Goal: Check status: Check status

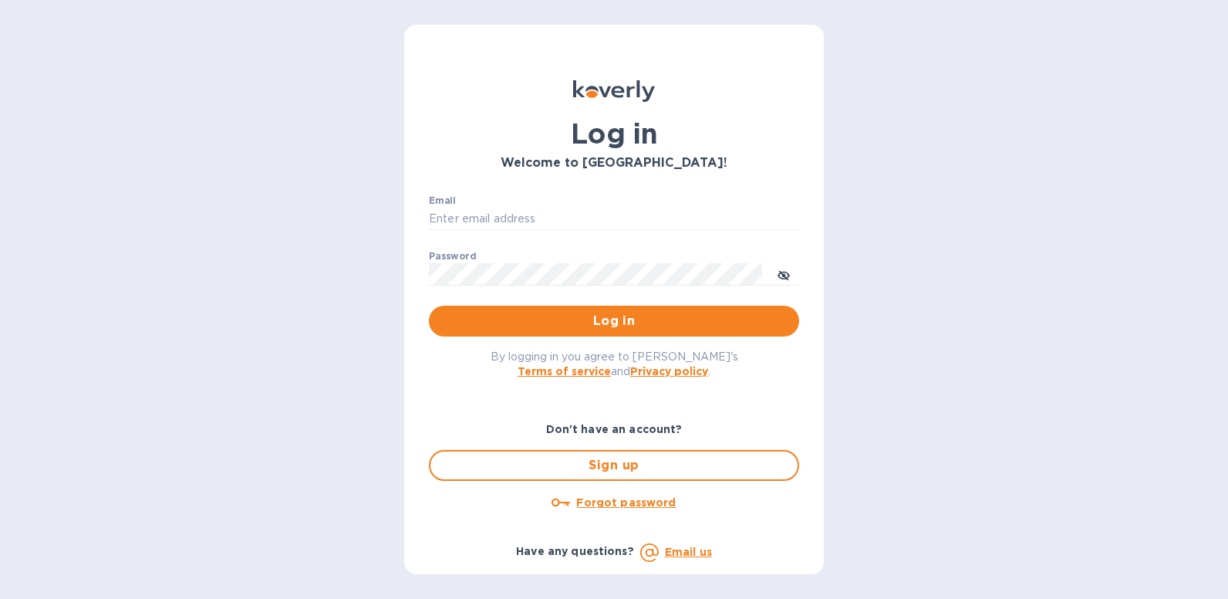
type input "[EMAIL_ADDRESS][DOMAIN_NAME]"
click at [539, 312] on span "Log in" at bounding box center [614, 321] width 346 height 19
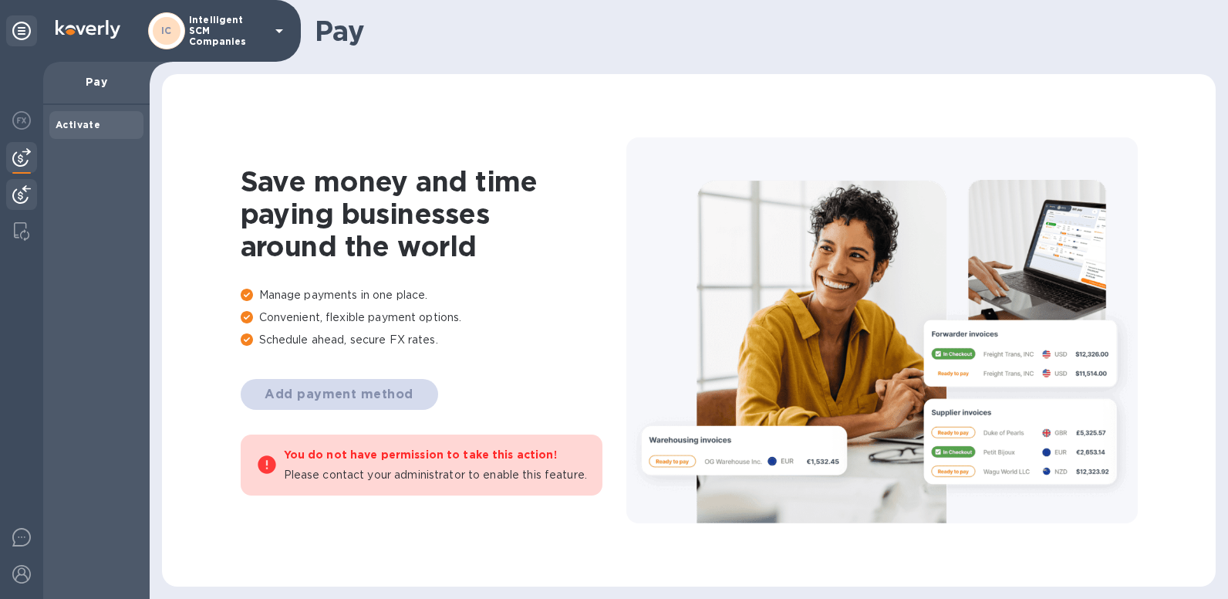
click at [23, 190] on img at bounding box center [21, 194] width 19 height 19
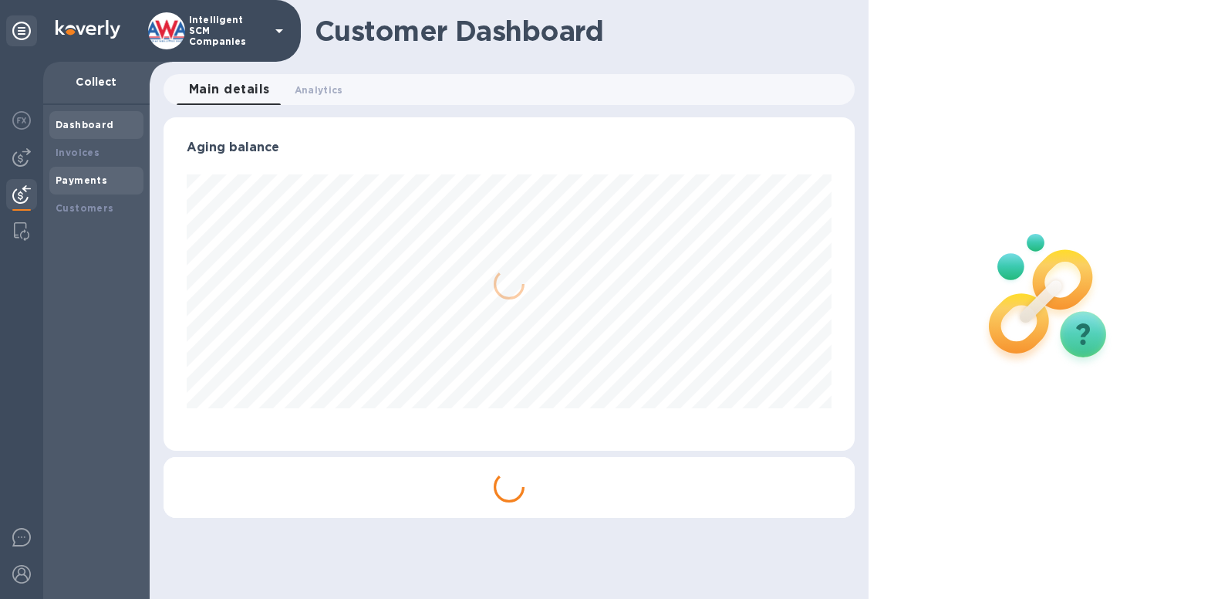
scroll to position [333, 691]
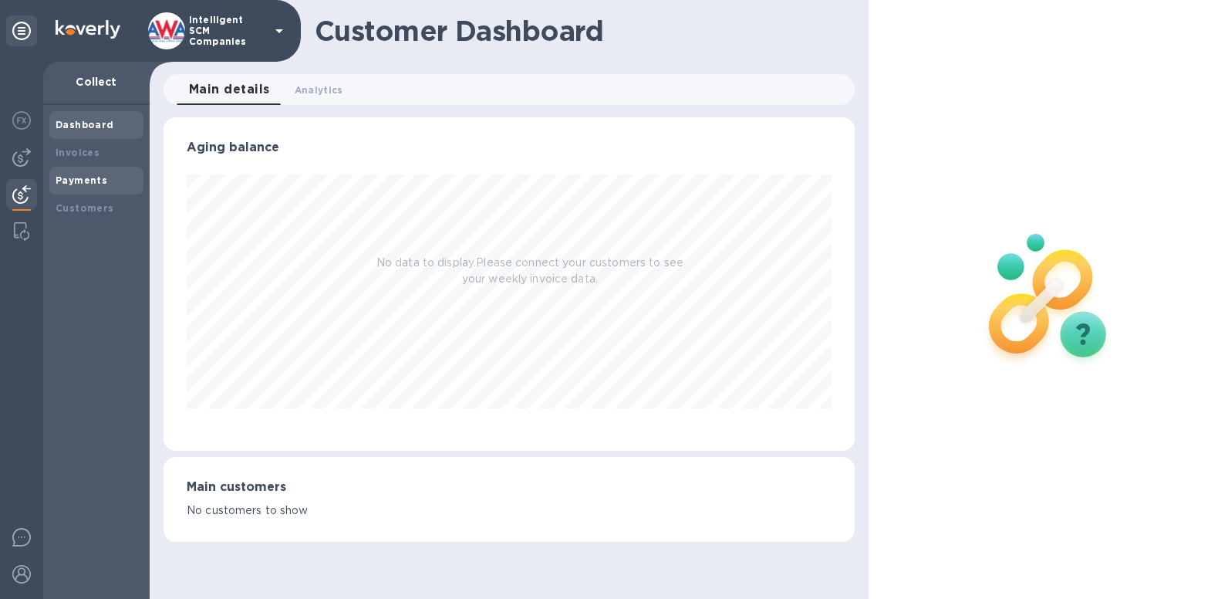
click at [83, 179] on b "Payments" at bounding box center [82, 180] width 52 height 12
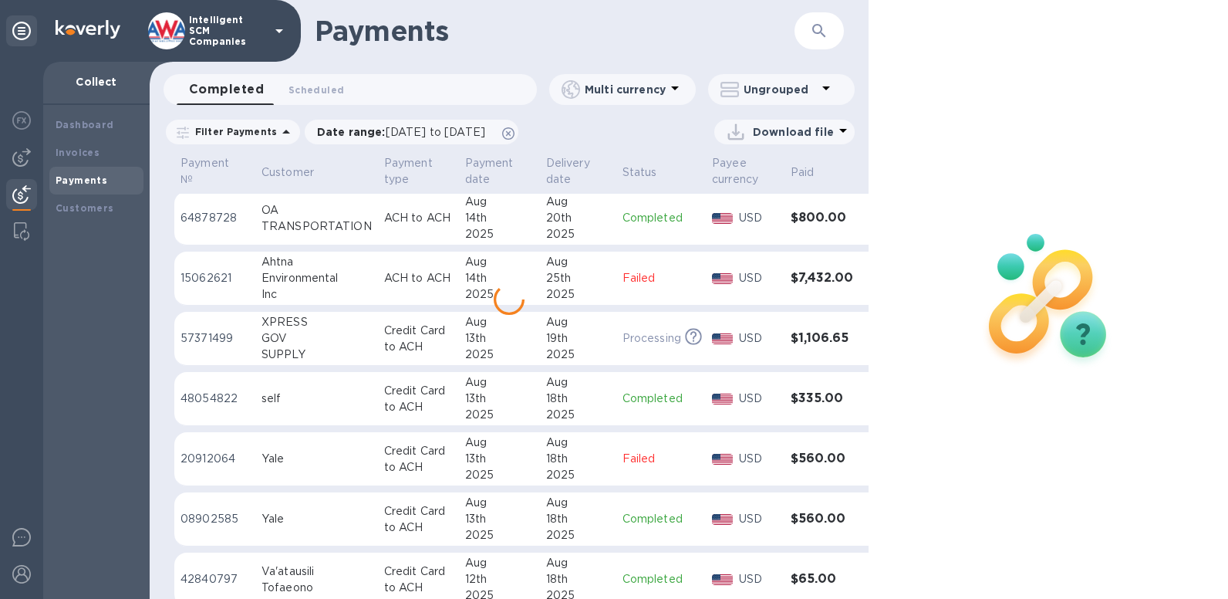
scroll to position [866, 0]
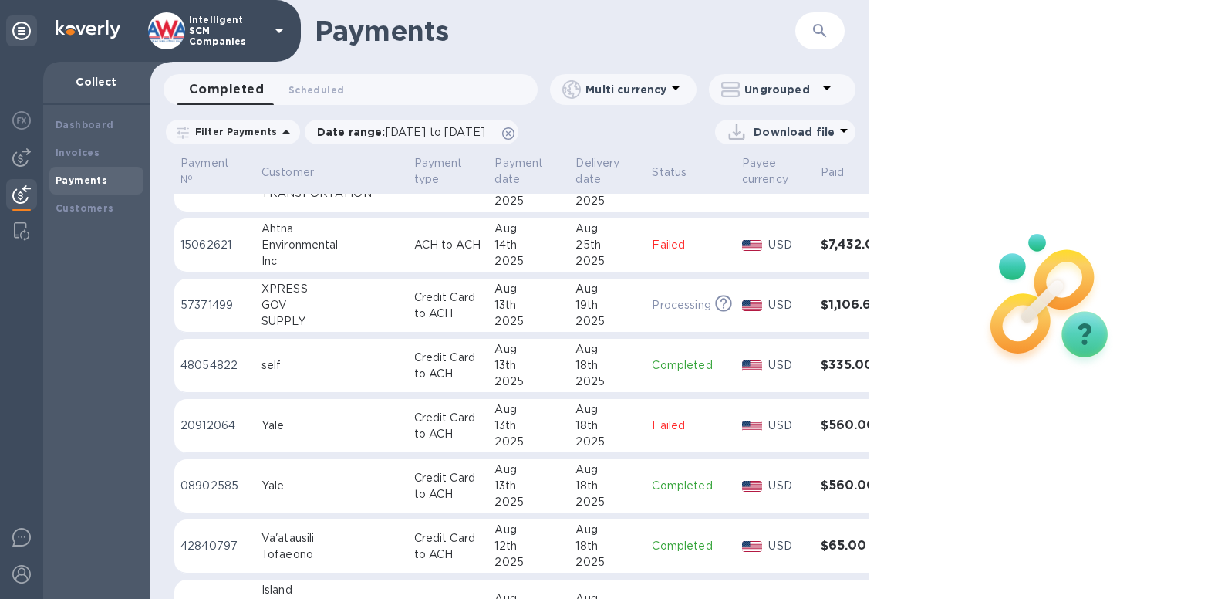
click at [821, 424] on h3 "$560.00" at bounding box center [855, 425] width 69 height 15
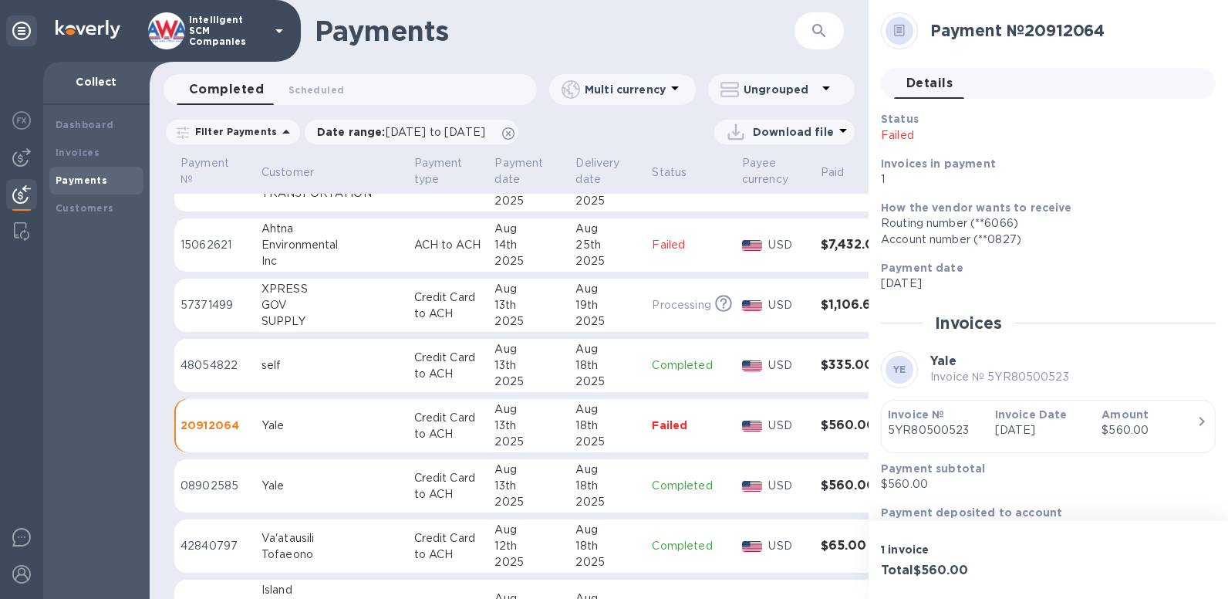
click at [821, 480] on h3 "$560.00" at bounding box center [855, 485] width 69 height 15
